Goal: Book appointment/travel/reservation

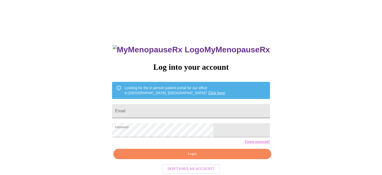
click at [159, 109] on input "Email" at bounding box center [191, 111] width 158 height 14
type input "[EMAIL_ADDRESS][DOMAIN_NAME]"
click at [202, 155] on div "MyMenopauseRx Log into your account Looking for the in person patient portal fo…" at bounding box center [191, 124] width 168 height 175
click at [202, 157] on span "Login" at bounding box center [192, 153] width 146 height 6
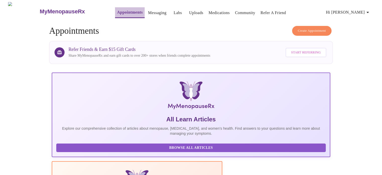
click at [120, 12] on link "Appointments" at bounding box center [130, 12] width 26 height 7
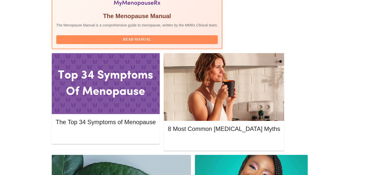
scroll to position [192, 0]
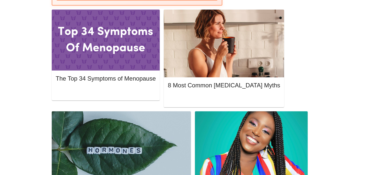
scroll to position [237, 0]
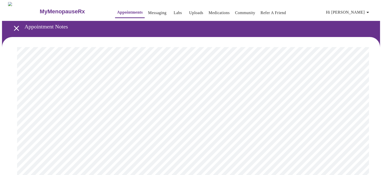
click at [13, 26] on icon "open drawer" at bounding box center [16, 28] width 9 height 9
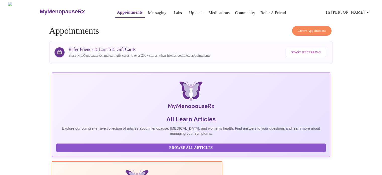
click at [40, 9] on h3 "MyMenopauseRx" at bounding box center [62, 11] width 45 height 7
click at [300, 30] on span "Create Appointment" at bounding box center [312, 31] width 28 height 6
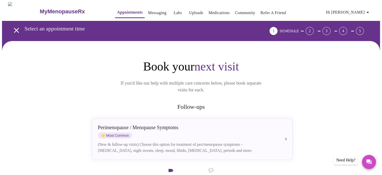
click at [175, 167] on span "Video Visits" at bounding box center [171, 174] width 28 height 15
click at [361, 10] on span "Hi [PERSON_NAME]" at bounding box center [348, 12] width 45 height 7
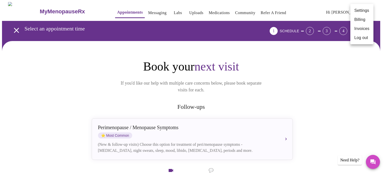
click at [227, 49] on div at bounding box center [193, 87] width 386 height 175
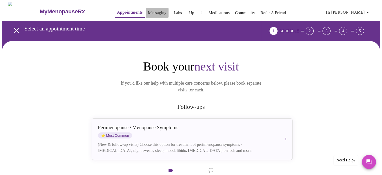
click at [148, 9] on link "Messaging" at bounding box center [157, 12] width 18 height 7
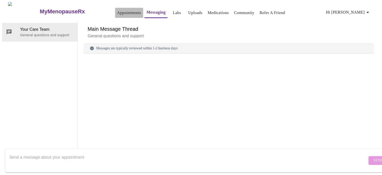
click at [117, 9] on link "Appointments" at bounding box center [129, 12] width 24 height 7
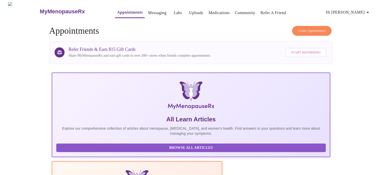
click at [55, 11] on h3 "MyMenopauseRx" at bounding box center [62, 11] width 45 height 7
